Goal: Find specific page/section: Find specific page/section

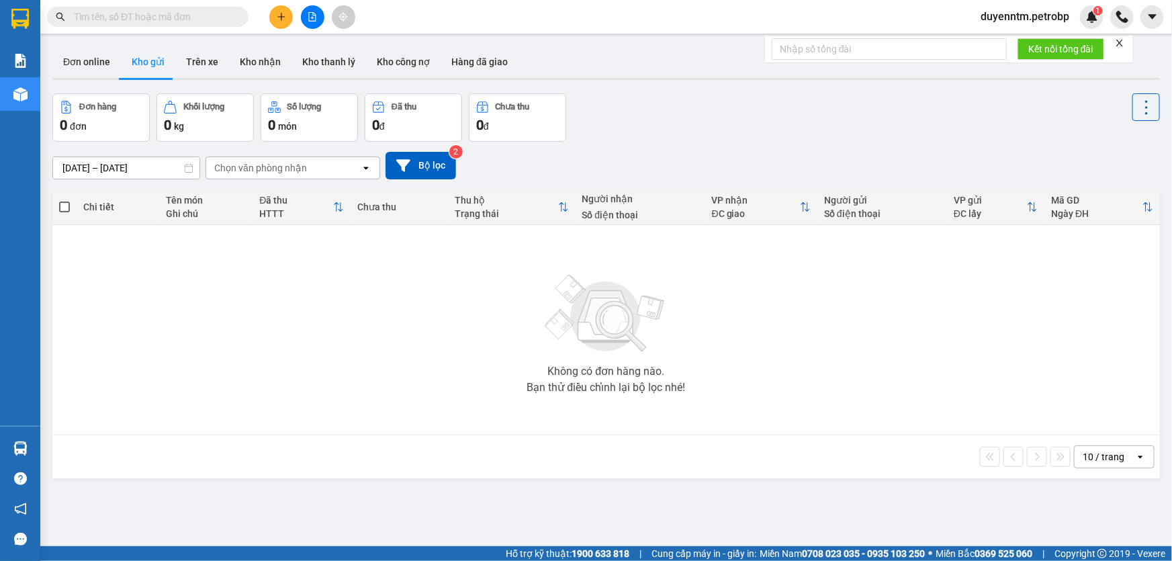
click at [152, 19] on input "text" at bounding box center [153, 16] width 158 height 15
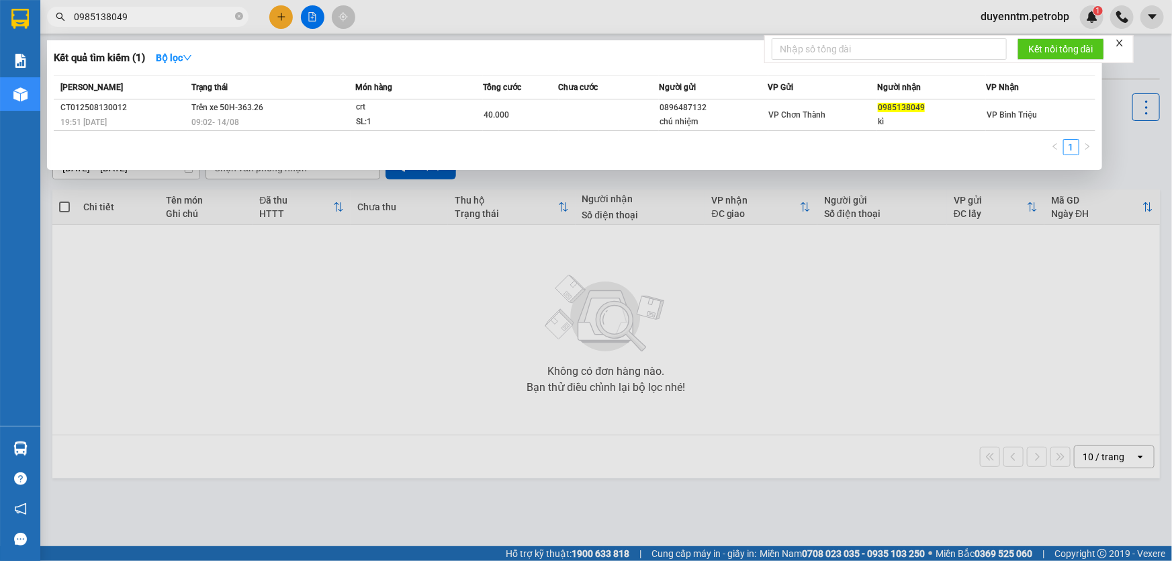
type input "0985138049"
